Goal: Task Accomplishment & Management: Use online tool/utility

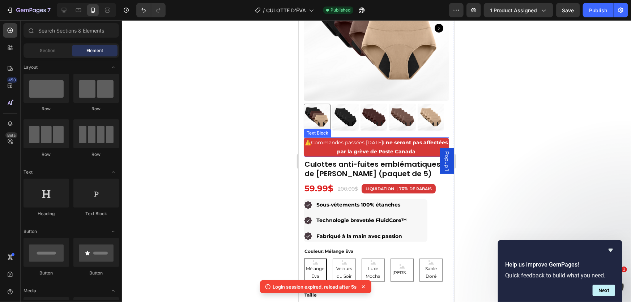
click at [311, 139] on strong "⚠️" at bounding box center [308, 142] width 6 height 7
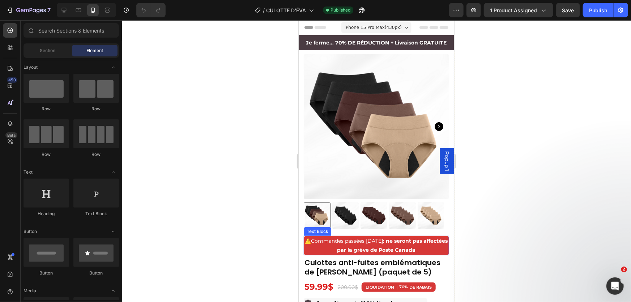
click at [311, 238] on strong "⚠️" at bounding box center [308, 240] width 6 height 7
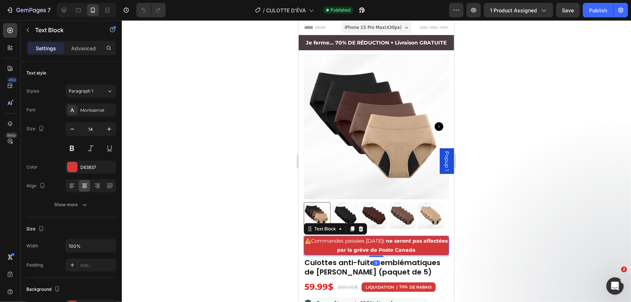
click at [311, 238] on strong "⚠️" at bounding box center [308, 240] width 6 height 7
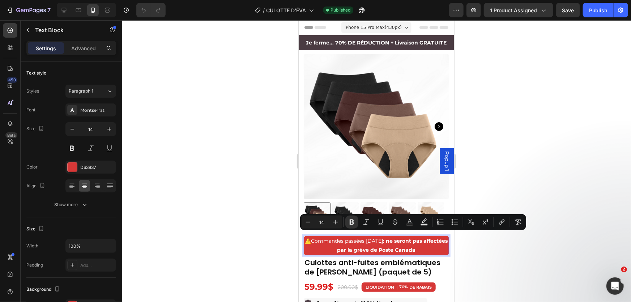
click at [311, 237] on strong "⚠️" at bounding box center [308, 240] width 6 height 7
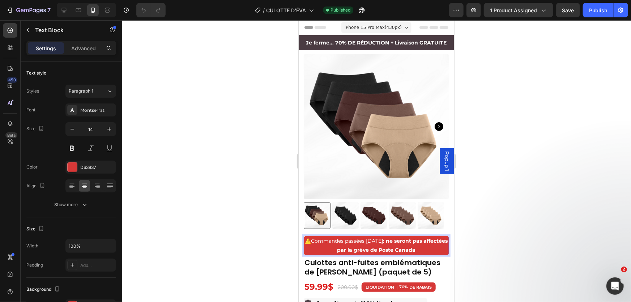
click at [311, 237] on strong "⚠️" at bounding box center [308, 240] width 6 height 7
click at [315, 237] on span "Commandes passées aujourd’hui : ne seront pas affectées par la grève de Poste C…" at bounding box center [379, 245] width 137 height 16
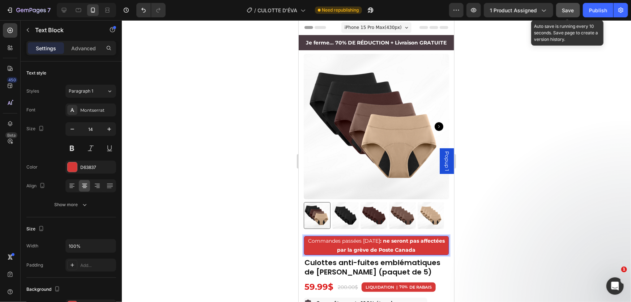
click at [557, 14] on button "Save" at bounding box center [568, 10] width 24 height 14
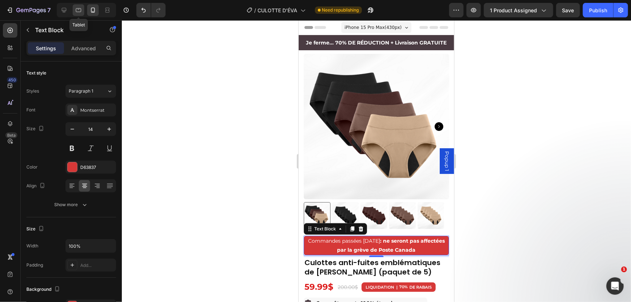
click at [77, 8] on icon at bounding box center [78, 10] width 5 height 4
type input "11"
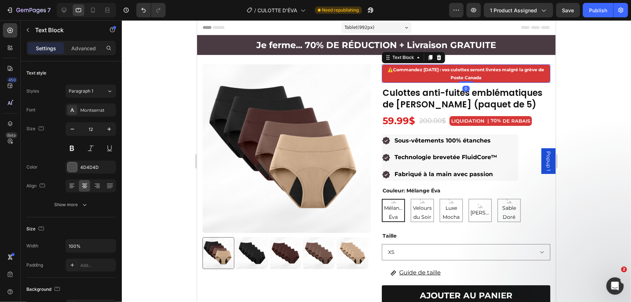
click at [387, 71] on span "⚠️ Commandez aujourd’hui : vos culottes seront livrées malgré la grève de Poste…" at bounding box center [465, 72] width 156 height 13
click at [393, 70] on strong "Commandez [DATE] : vos culottes seront livrées malgré la grève de Poste Canada" at bounding box center [468, 72] width 151 height 13
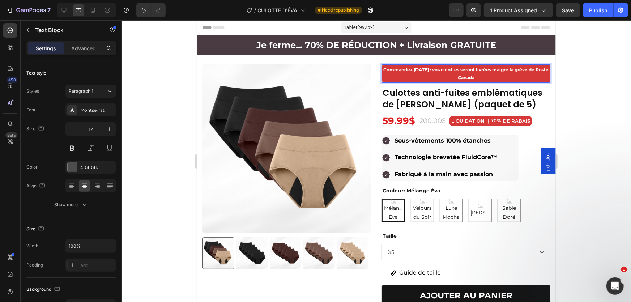
click at [607, 89] on div at bounding box center [376, 160] width 509 height 281
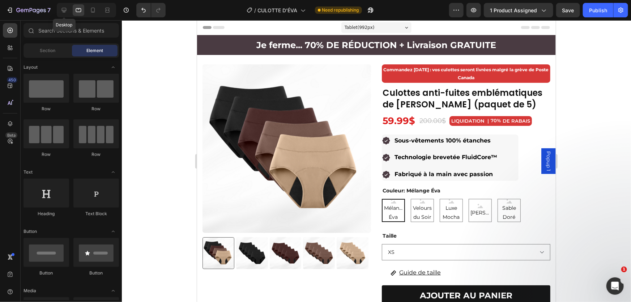
drag, startPoint x: 66, startPoint y: 10, endPoint x: 72, endPoint y: 10, distance: 6.2
click at [66, 10] on icon at bounding box center [63, 10] width 7 height 7
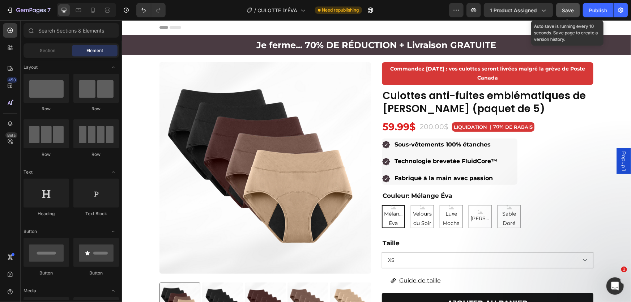
click at [566, 13] on span "Save" at bounding box center [568, 10] width 12 height 6
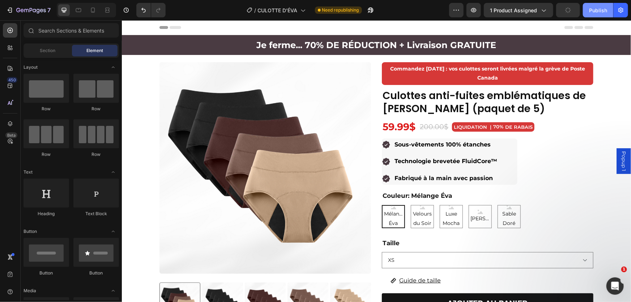
click at [593, 11] on div "Publish" at bounding box center [598, 11] width 18 height 8
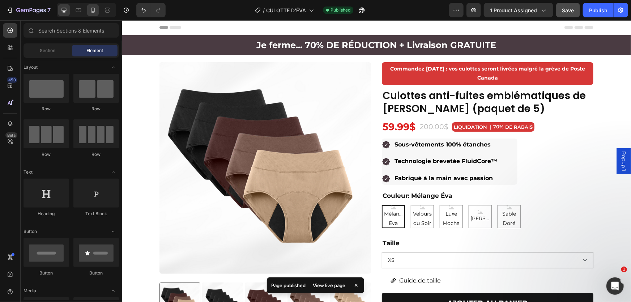
click at [91, 13] on icon at bounding box center [92, 10] width 7 height 7
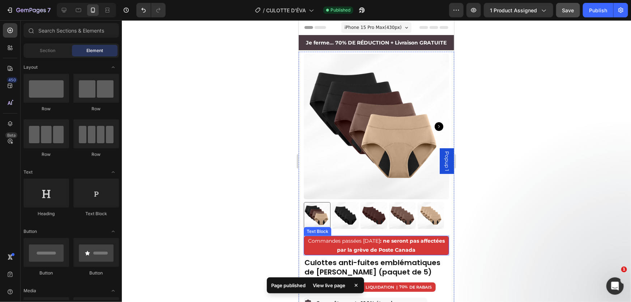
click at [312, 237] on span "Commandes passées aujourd’hui : ne seront pas affectées par la grève de Poste C…" at bounding box center [375, 245] width 137 height 16
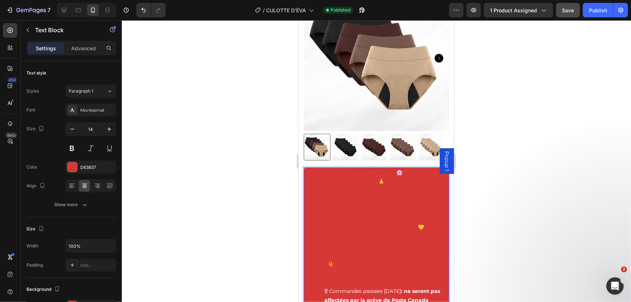
scroll to position [72, 0]
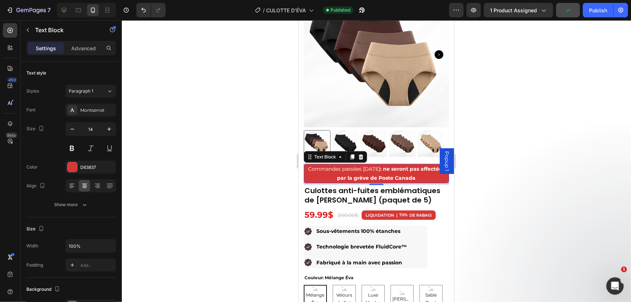
click at [313, 165] on span "Commandes passées aujourd’hui : ne seront pas affectées par la grève de Poste C…" at bounding box center [375, 173] width 137 height 16
click at [521, 160] on div at bounding box center [376, 160] width 509 height 281
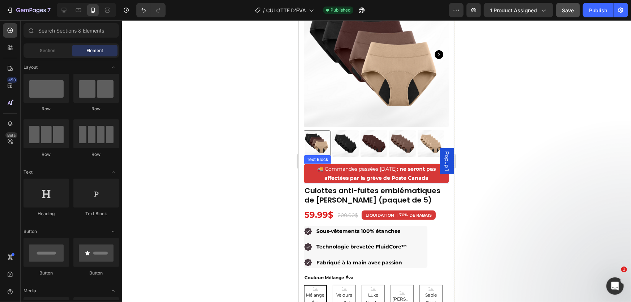
click at [307, 176] on p "🚚 Commandes passées aujourd’hui : ne seront pas affectées par la grève de Poste…" at bounding box center [376, 173] width 144 height 18
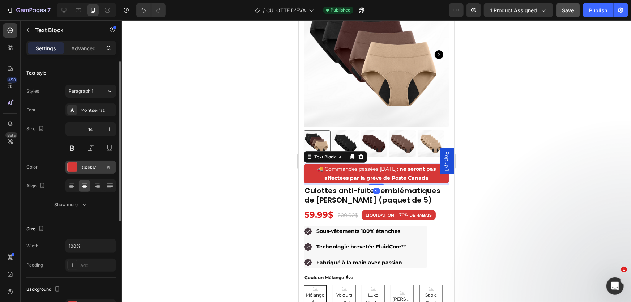
click at [71, 162] on div at bounding box center [72, 166] width 9 height 9
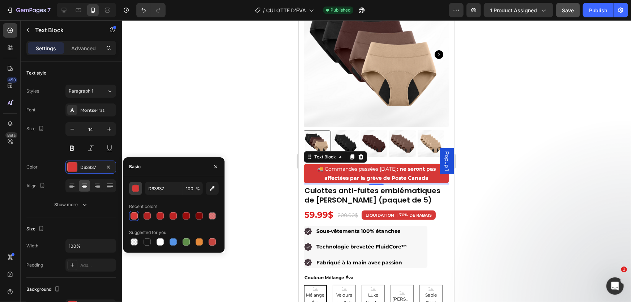
click at [138, 190] on div "button" at bounding box center [135, 188] width 7 height 7
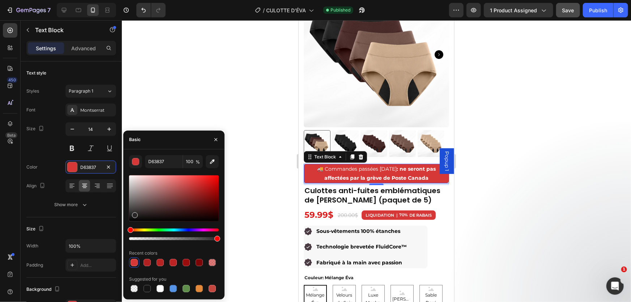
drag, startPoint x: 145, startPoint y: 202, endPoint x: 134, endPoint y: 215, distance: 16.7
click at [134, 215] on div at bounding box center [174, 198] width 90 height 46
type input "211F1F"
type input "D63837"
click at [165, 103] on div at bounding box center [376, 160] width 509 height 281
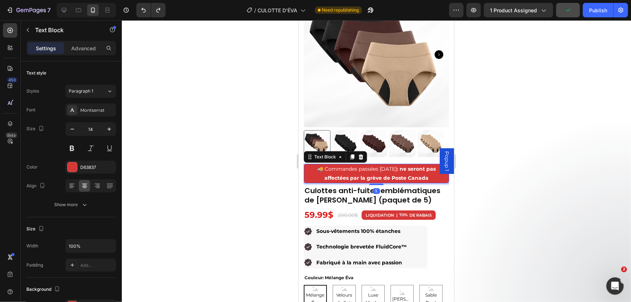
click at [310, 175] on p "🚚 Commandes passées aujourd’hui : ne seront pas affectées par la grève de Poste…" at bounding box center [376, 173] width 144 height 18
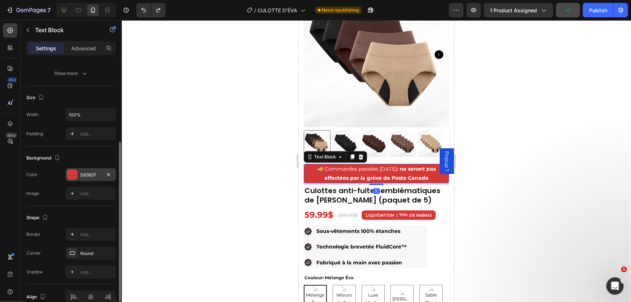
click at [72, 176] on div at bounding box center [72, 174] width 9 height 9
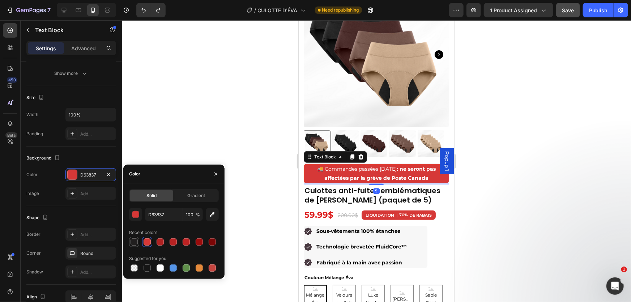
click at [137, 239] on div at bounding box center [133, 241] width 7 height 7
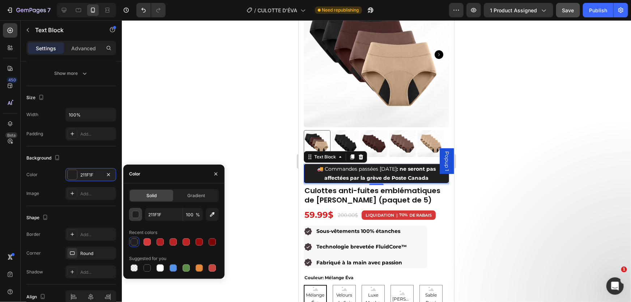
click at [135, 211] on div "button" at bounding box center [135, 214] width 7 height 7
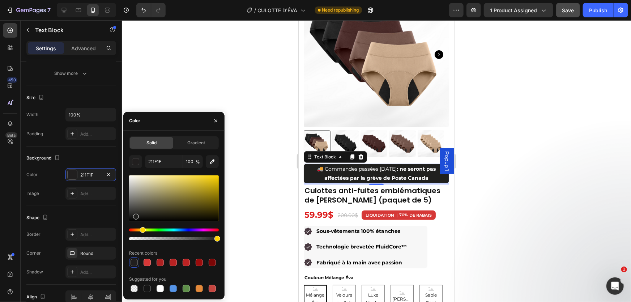
drag, startPoint x: 131, startPoint y: 229, endPoint x: 142, endPoint y: 228, distance: 11.6
click at [142, 228] on div "Hue" at bounding box center [143, 230] width 6 height 6
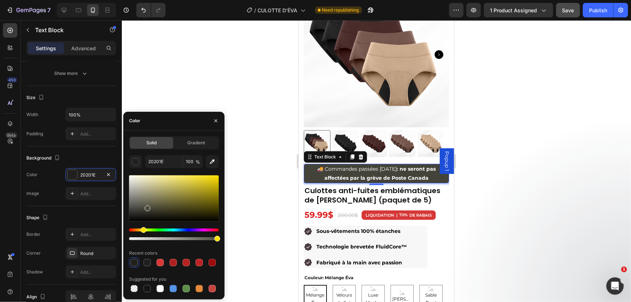
click at [150, 206] on div at bounding box center [148, 208] width 6 height 6
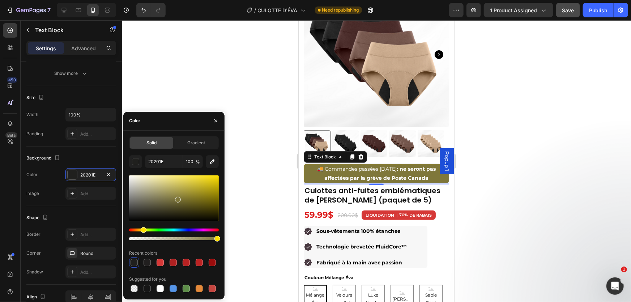
drag, startPoint x: 152, startPoint y: 206, endPoint x: 169, endPoint y: 203, distance: 17.6
click at [176, 198] on div at bounding box center [178, 200] width 6 height 6
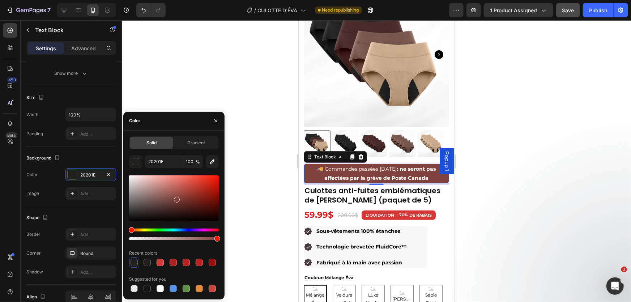
type input "7F423D"
drag, startPoint x: 143, startPoint y: 229, endPoint x: 130, endPoint y: 228, distance: 13.0
click at [130, 228] on div "Hue" at bounding box center [132, 230] width 6 height 6
click at [307, 227] on icon at bounding box center [308, 231] width 8 height 8
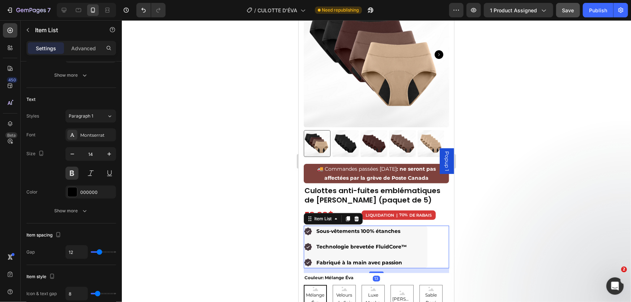
scroll to position [0, 0]
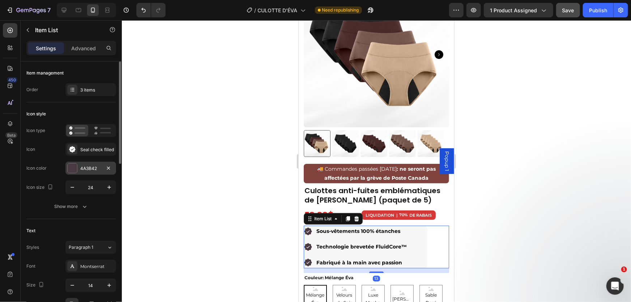
click at [76, 167] on div at bounding box center [72, 167] width 9 height 9
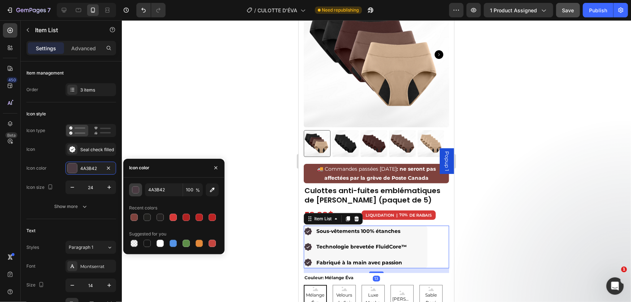
click at [133, 186] on div "button" at bounding box center [135, 189] width 7 height 7
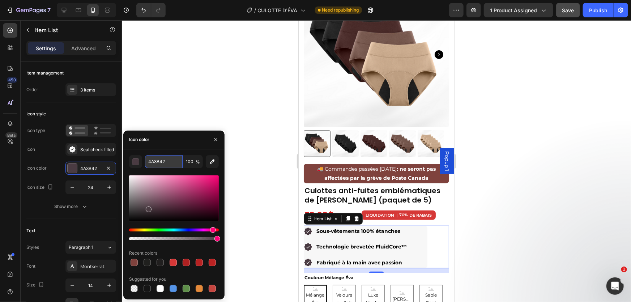
click at [162, 162] on input "4A3B42" at bounding box center [164, 161] width 38 height 13
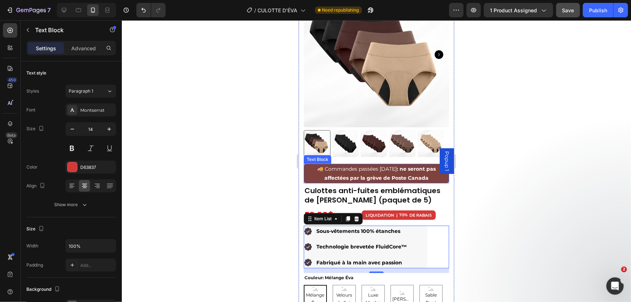
click at [308, 175] on p "🚚 Commandes passées aujourd’hui : ne seront pas affectées par la grève de Poste…" at bounding box center [376, 173] width 144 height 18
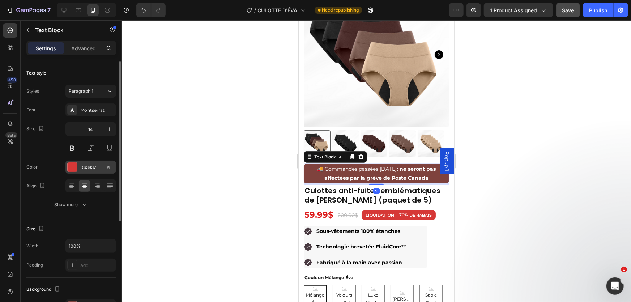
click at [89, 166] on div "D63837" at bounding box center [90, 167] width 21 height 7
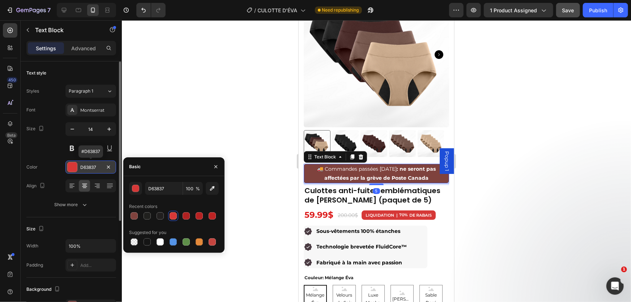
click at [89, 166] on div "D63837" at bounding box center [90, 167] width 21 height 7
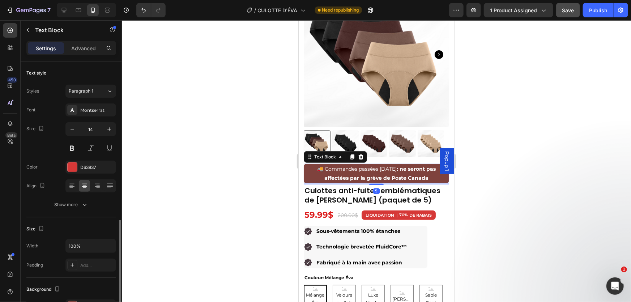
scroll to position [131, 0]
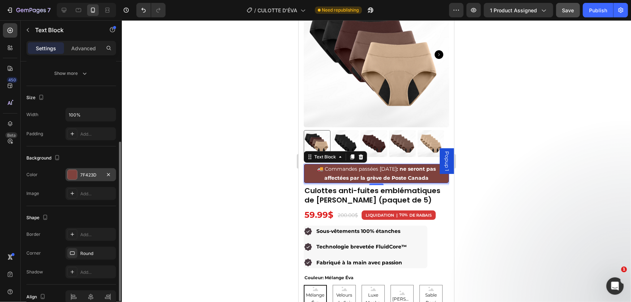
click at [86, 174] on div "7F423D" at bounding box center [90, 175] width 21 height 7
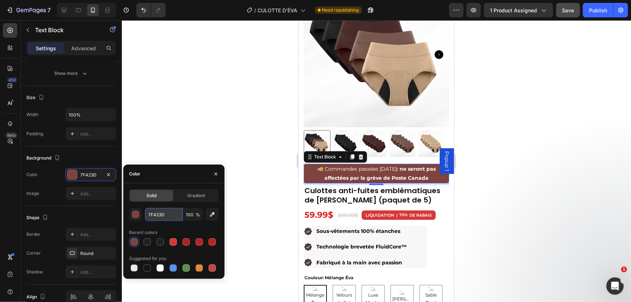
click at [162, 213] on input "7F423D" at bounding box center [164, 214] width 38 height 13
paste input "4A3B42"
type input "4A3B42"
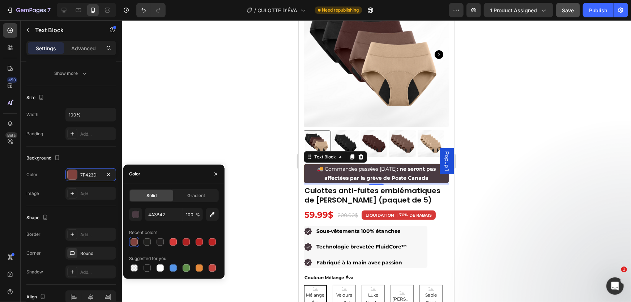
click at [162, 133] on div at bounding box center [376, 160] width 509 height 281
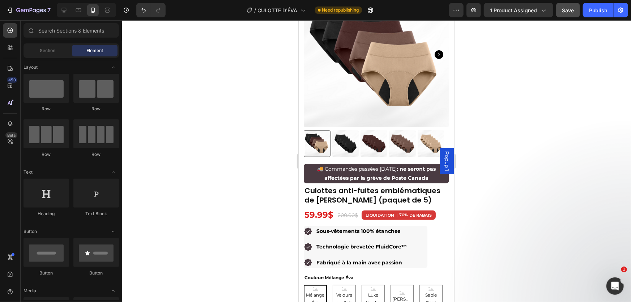
drag, startPoint x: 517, startPoint y: 138, endPoint x: 512, endPoint y: 138, distance: 5.1
click at [514, 138] on div at bounding box center [376, 160] width 509 height 281
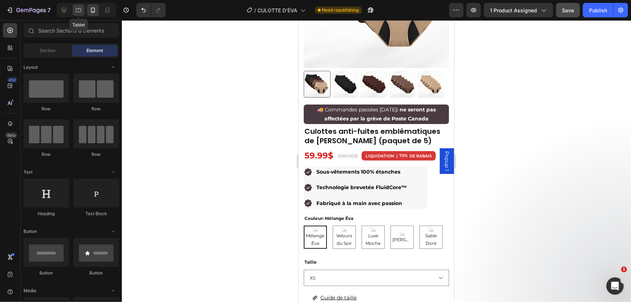
click at [76, 10] on icon at bounding box center [78, 10] width 5 height 4
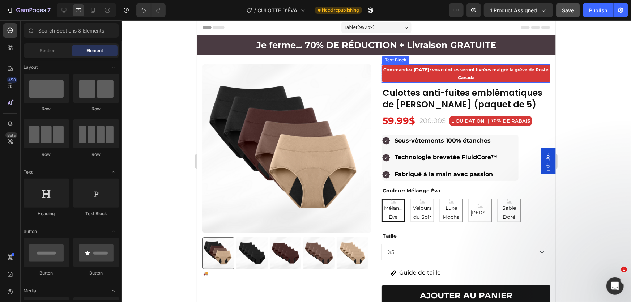
click at [383, 67] on strong "Commandez [DATE] : vos culottes seront livrées malgré la grève de Poste Canada" at bounding box center [465, 72] width 165 height 13
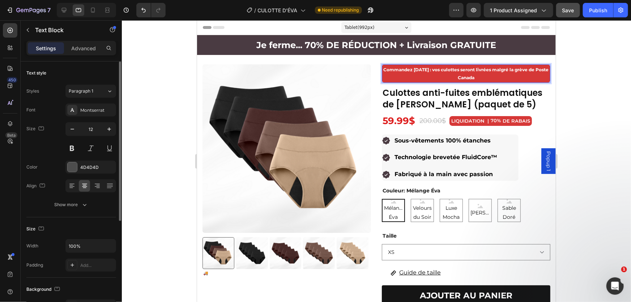
click at [443, 75] on p "Commandez [DATE] : vos culottes seront livrées malgré la grève de Poste Canada" at bounding box center [465, 73] width 167 height 16
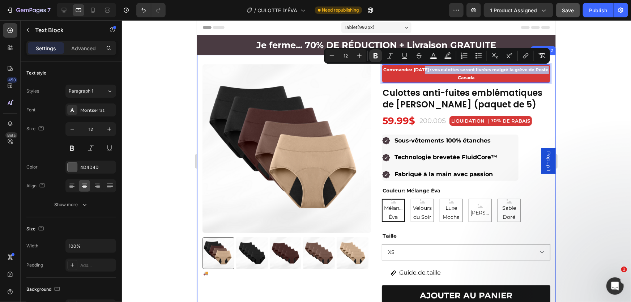
drag, startPoint x: 416, startPoint y: 76, endPoint x: 421, endPoint y: 61, distance: 15.8
click at [421, 61] on div "Product Images 🚚 Commandes passées aujourd’hui : ne seront pas affectées par la…" at bounding box center [376, 263] width 358 height 417
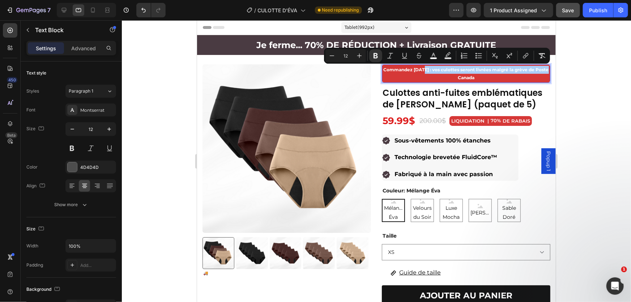
click at [615, 103] on div at bounding box center [376, 160] width 509 height 281
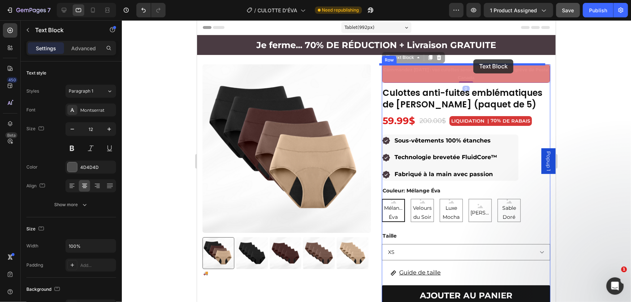
drag, startPoint x: 473, startPoint y: 64, endPoint x: 473, endPoint y: 59, distance: 5.1
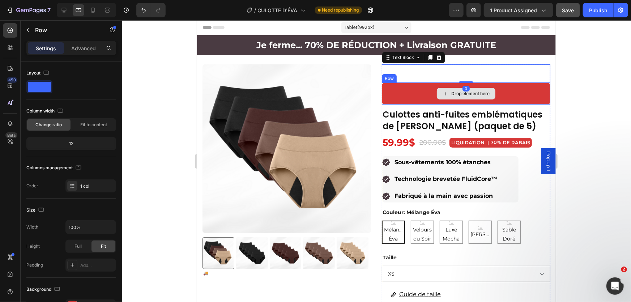
click at [415, 100] on div "Drop element here" at bounding box center [465, 93] width 168 height 22
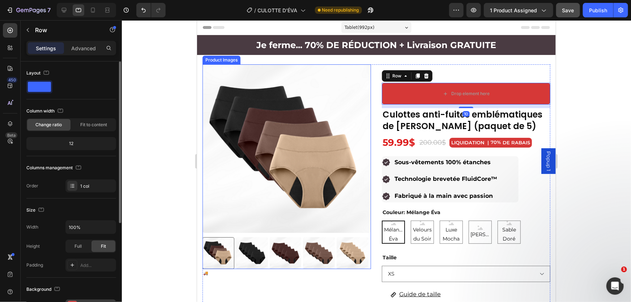
scroll to position [160, 0]
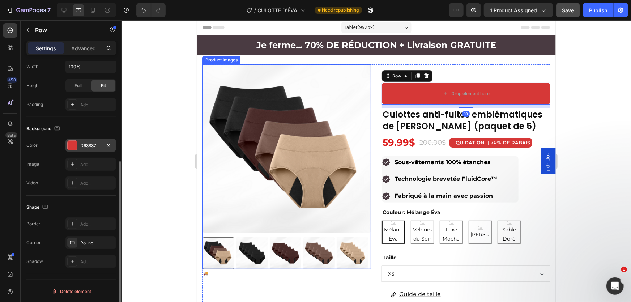
click at [86, 144] on div "D63837" at bounding box center [90, 145] width 21 height 7
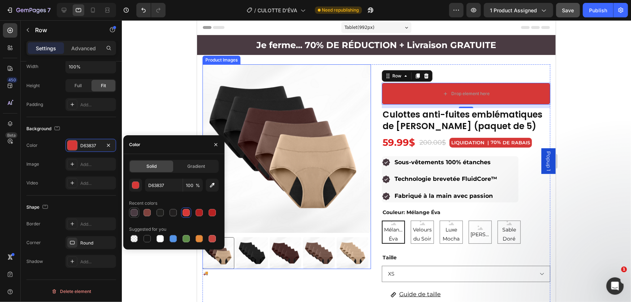
click at [131, 209] on div at bounding box center [133, 212] width 7 height 7
type input "4A3B42"
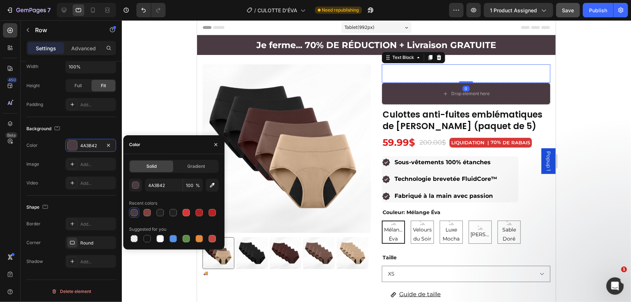
scroll to position [0, 0]
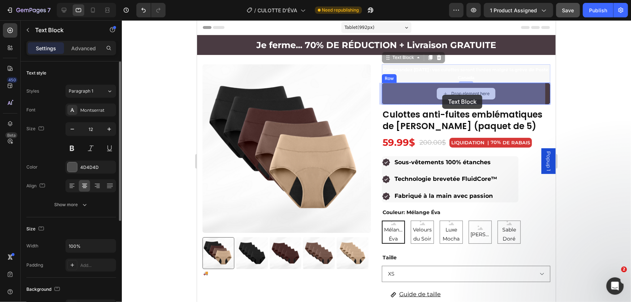
drag, startPoint x: 439, startPoint y: 70, endPoint x: 443, endPoint y: 90, distance: 20.1
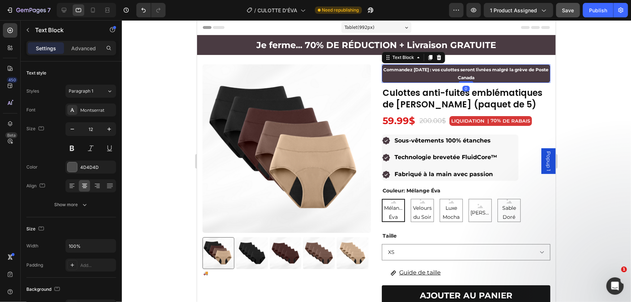
drag, startPoint x: 578, startPoint y: 99, endPoint x: 311, endPoint y: 62, distance: 269.2
click at [578, 99] on div at bounding box center [376, 160] width 509 height 281
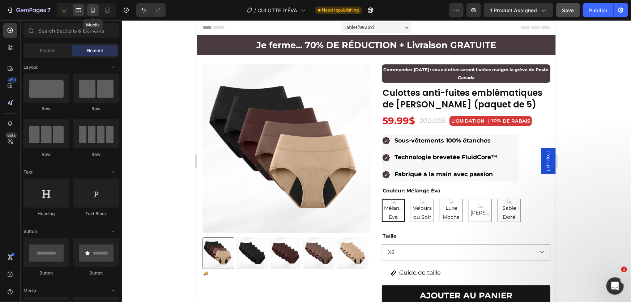
click at [92, 12] on icon at bounding box center [93, 10] width 4 height 5
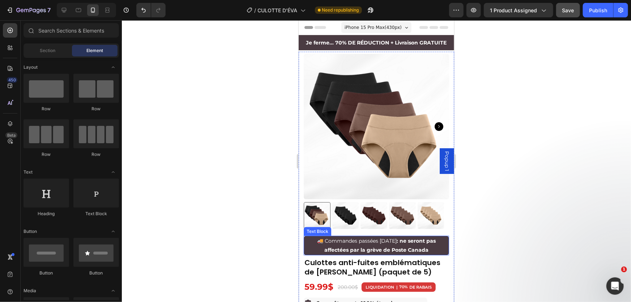
click at [317, 237] on span "🚚 Commandes passées aujourd’hui : ne seront pas affectées par la grève de Poste…" at bounding box center [376, 245] width 119 height 16
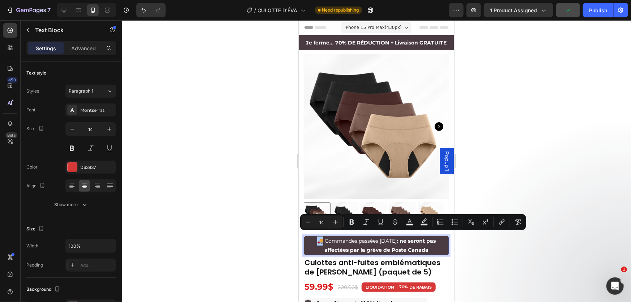
click at [233, 155] on div at bounding box center [376, 160] width 509 height 281
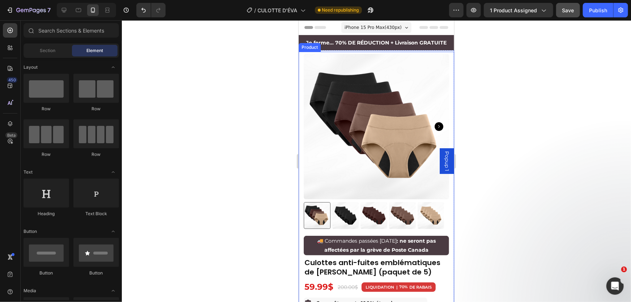
click at [538, 125] on div at bounding box center [376, 160] width 509 height 281
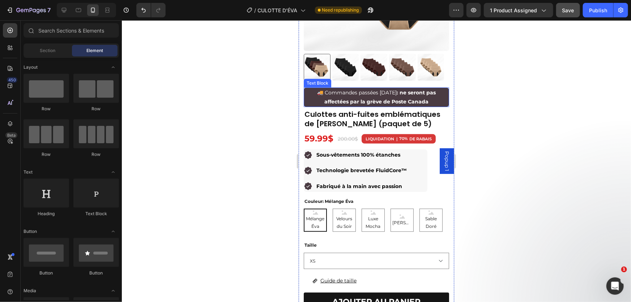
scroll to position [164, 0]
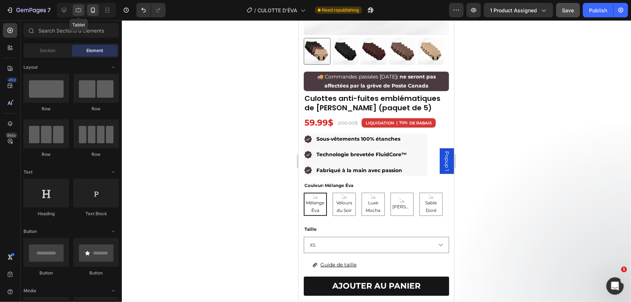
click at [81, 10] on icon at bounding box center [78, 10] width 7 height 7
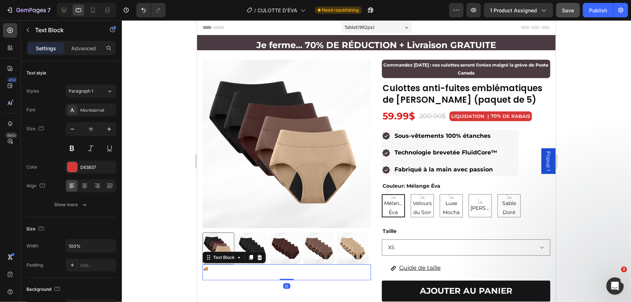
click at [235, 268] on p "🚚 Commandes passées aujourd’hui : ne seront pas affectées par la grève de Poste…" at bounding box center [286, 271] width 167 height 14
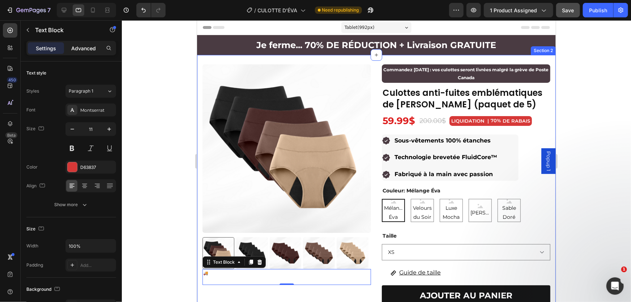
click at [86, 46] on p "Advanced" at bounding box center [83, 48] width 25 height 8
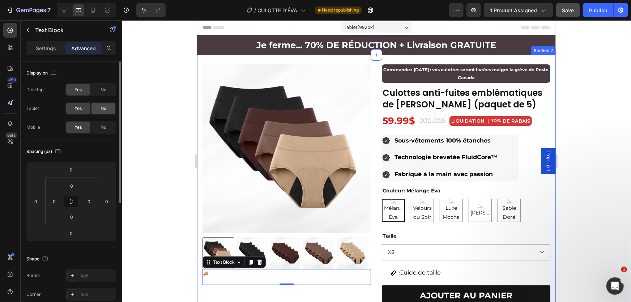
click at [105, 107] on span "No" at bounding box center [103, 108] width 6 height 7
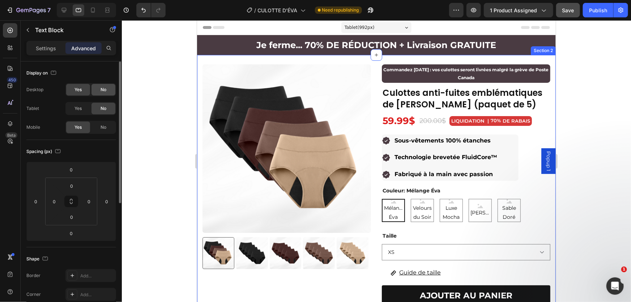
click at [106, 91] on div "No" at bounding box center [103, 90] width 24 height 12
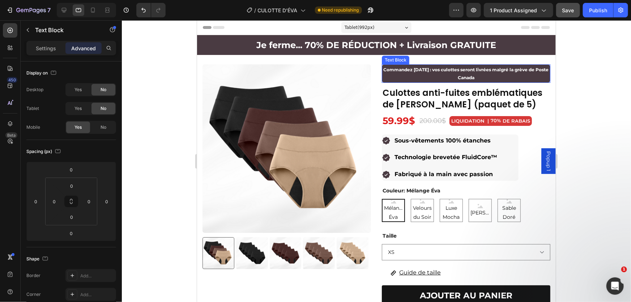
click at [393, 75] on p "Commandez [DATE] : vos culottes seront livrées malgré la grève de Poste Canada" at bounding box center [465, 73] width 167 height 16
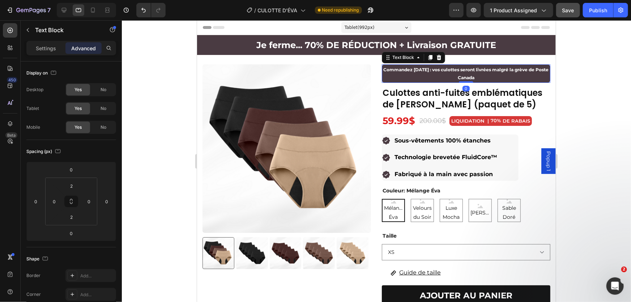
click at [383, 67] on strong "Commandez [DATE] : vos culottes seront livrées malgré la grève de Poste Canada" at bounding box center [465, 72] width 165 height 13
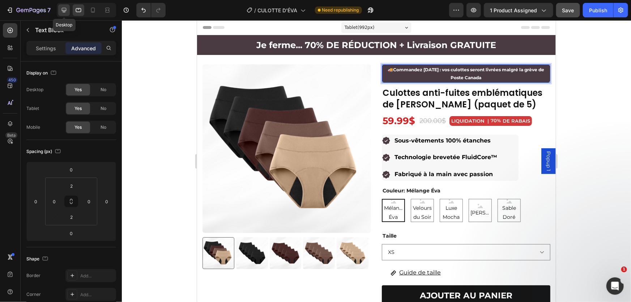
click at [66, 7] on icon at bounding box center [63, 10] width 7 height 7
type input "10"
type input "0"
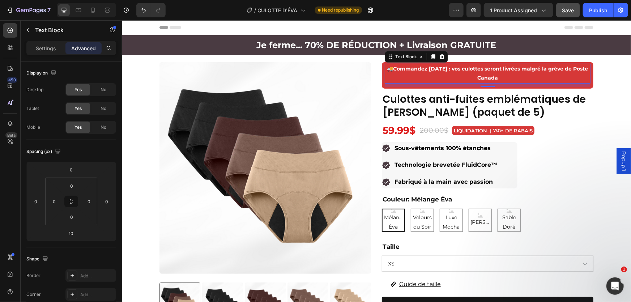
scroll to position [18, 0]
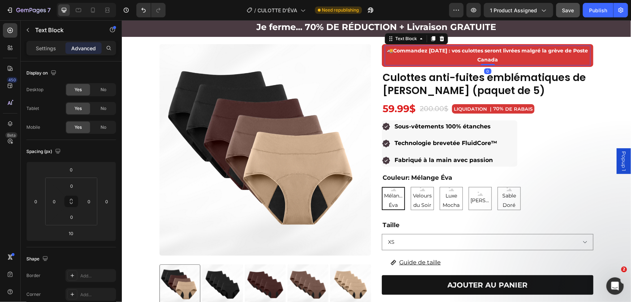
drag, startPoint x: 483, startPoint y: 68, endPoint x: 481, endPoint y: 62, distance: 6.4
click at [485, 64] on div at bounding box center [487, 64] width 14 height 1
type input "0"
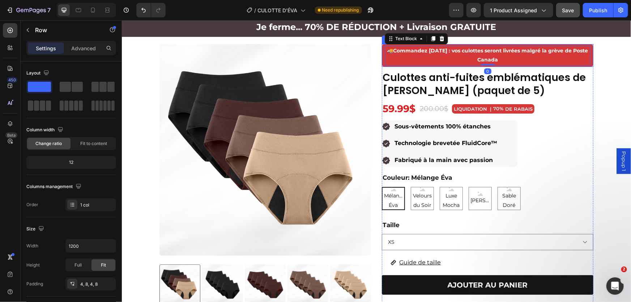
click at [381, 54] on div "🚚 Commandez aujourd’hui : vos culottes seront livrées malgré la grève de Poste …" at bounding box center [486, 55] width 211 height 22
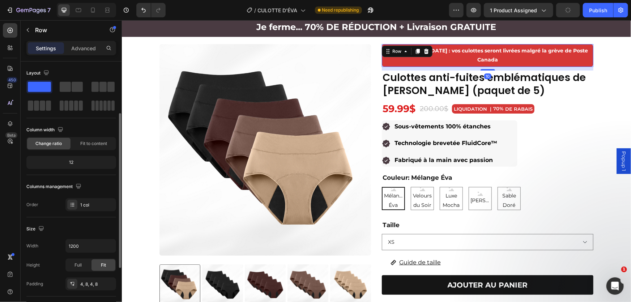
scroll to position [164, 0]
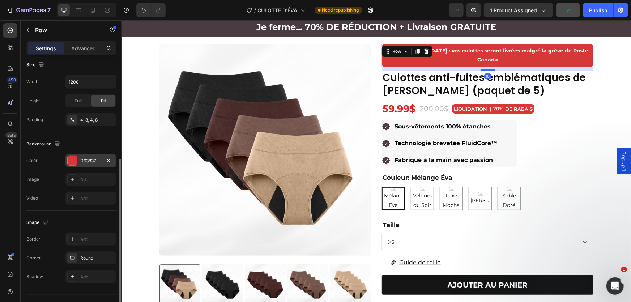
click at [80, 159] on div "D63837" at bounding box center [90, 161] width 21 height 7
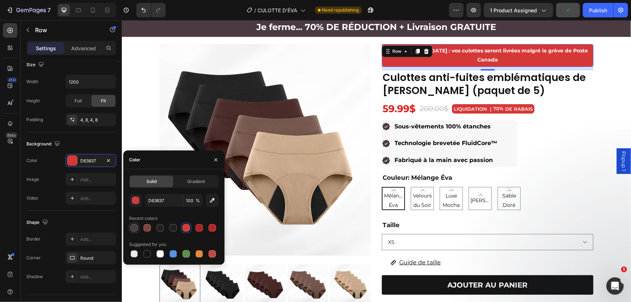
click at [134, 227] on div at bounding box center [133, 227] width 7 height 7
type input "4A3B42"
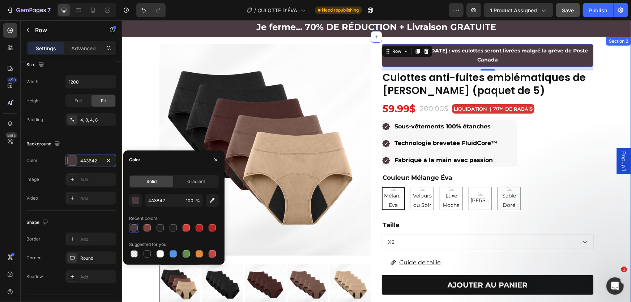
click at [141, 105] on div "Product Images 🚚 Commandes passées aujourd’hui : ne seront pas affectées par la…" at bounding box center [375, 254] width 509 height 420
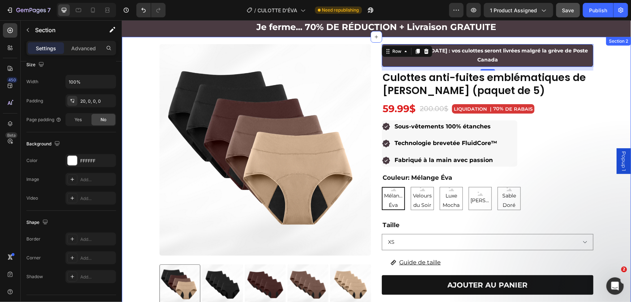
scroll to position [0, 0]
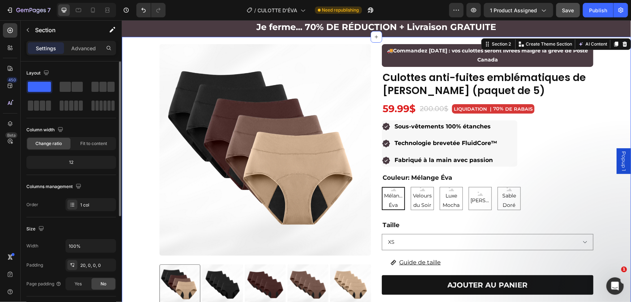
click at [614, 104] on div "Product Images 🚚 Commandes passées aujourd’hui : ne seront pas affectées par la…" at bounding box center [375, 254] width 509 height 420
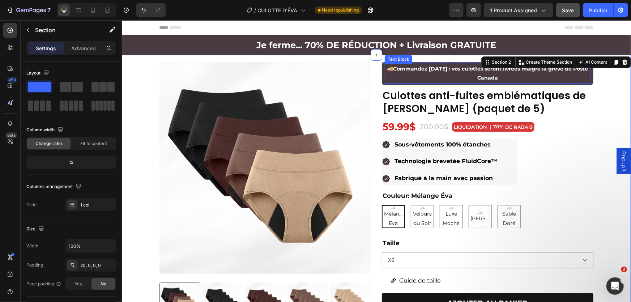
click at [554, 78] on p "🚚 Commandez aujourd’hui : vos culottes seront livrées malgré la grève de Poste …" at bounding box center [487, 73] width 204 height 18
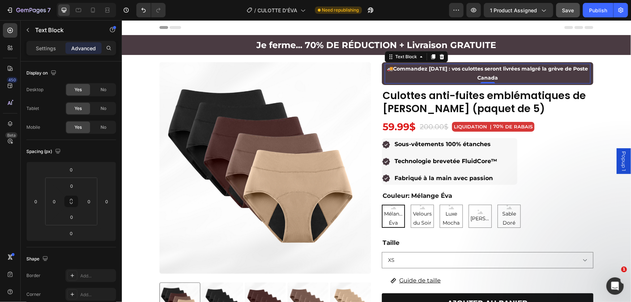
click at [569, 9] on span "Save" at bounding box center [568, 10] width 12 height 6
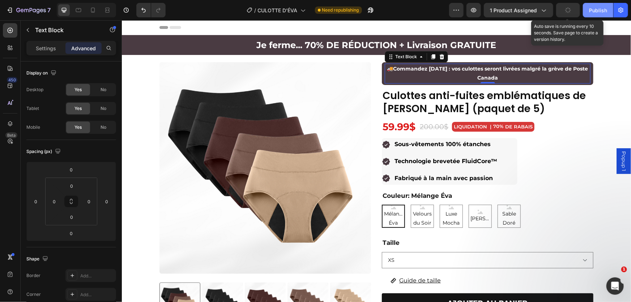
click at [595, 10] on div "Publish" at bounding box center [598, 11] width 18 height 8
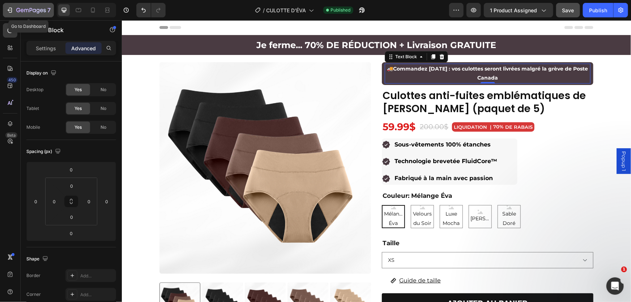
click at [33, 11] on icon "button" at bounding box center [34, 10] width 3 height 3
